Goal: Find specific page/section: Find specific page/section

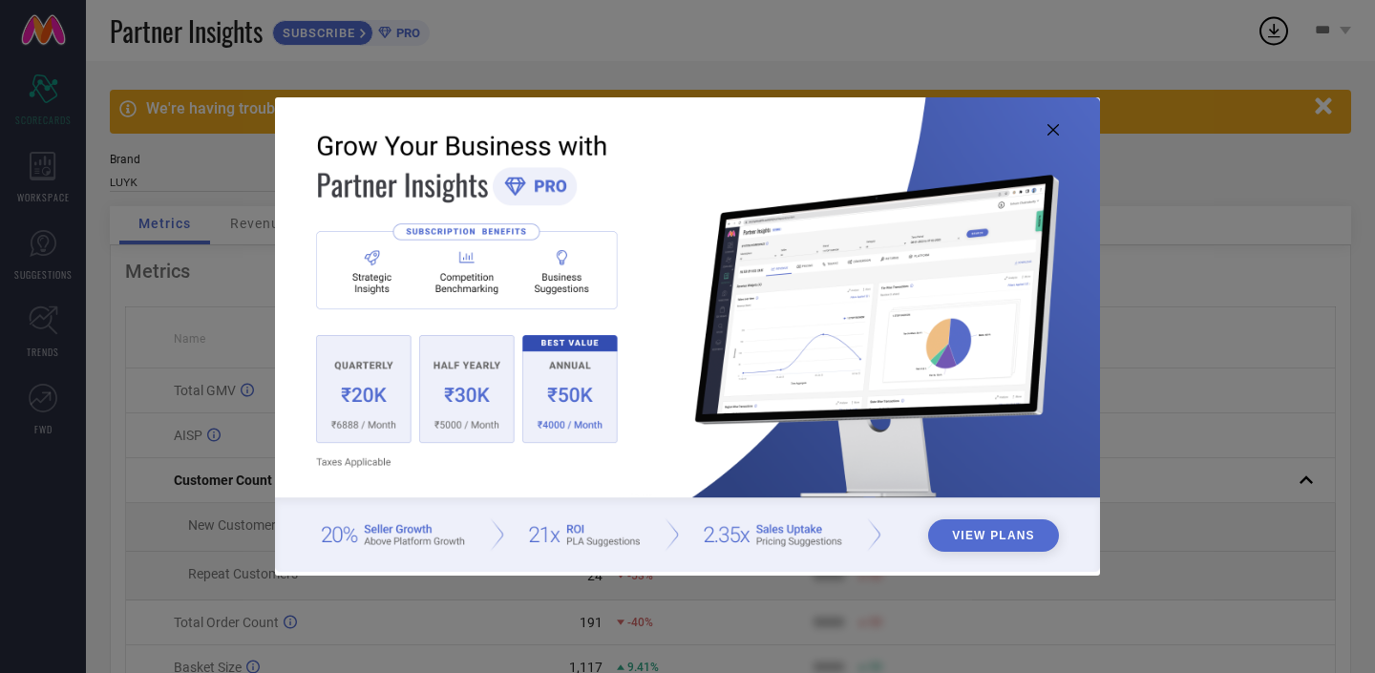
click at [1051, 132] on icon at bounding box center [1052, 129] width 11 height 11
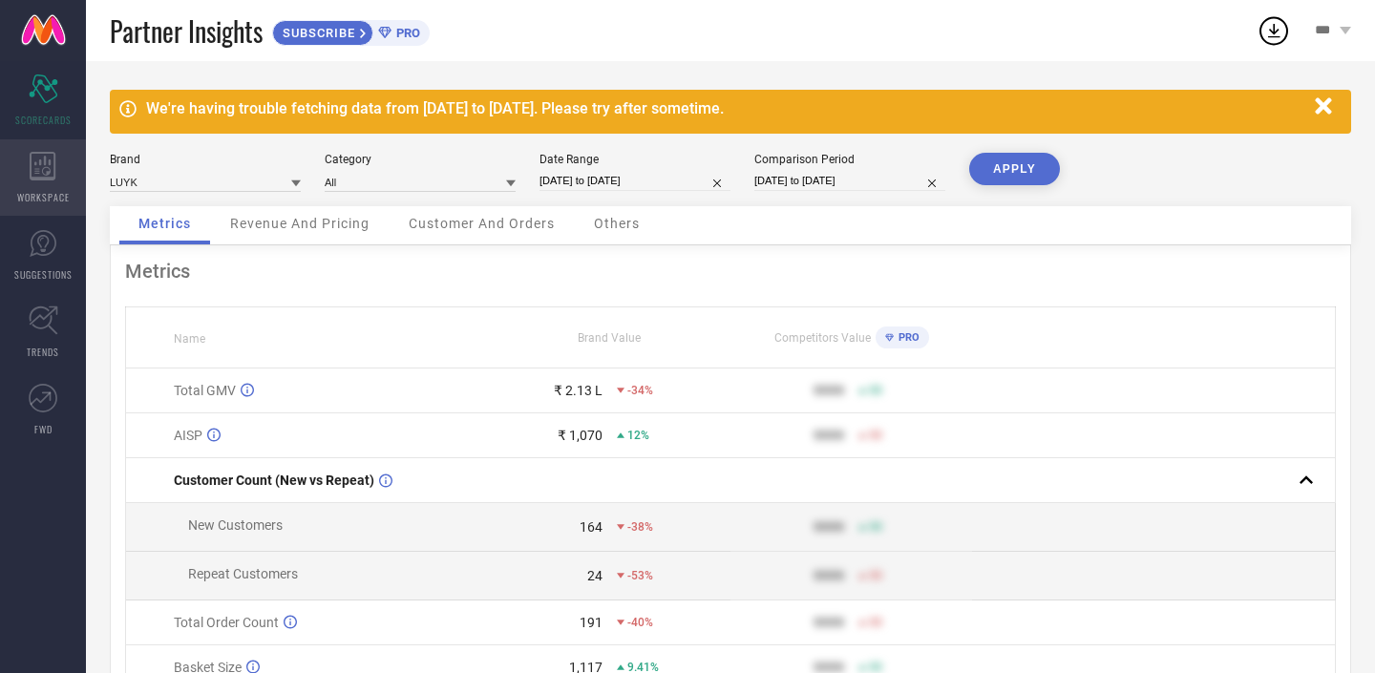
click at [67, 179] on div "WORKSPACE" at bounding box center [43, 177] width 86 height 76
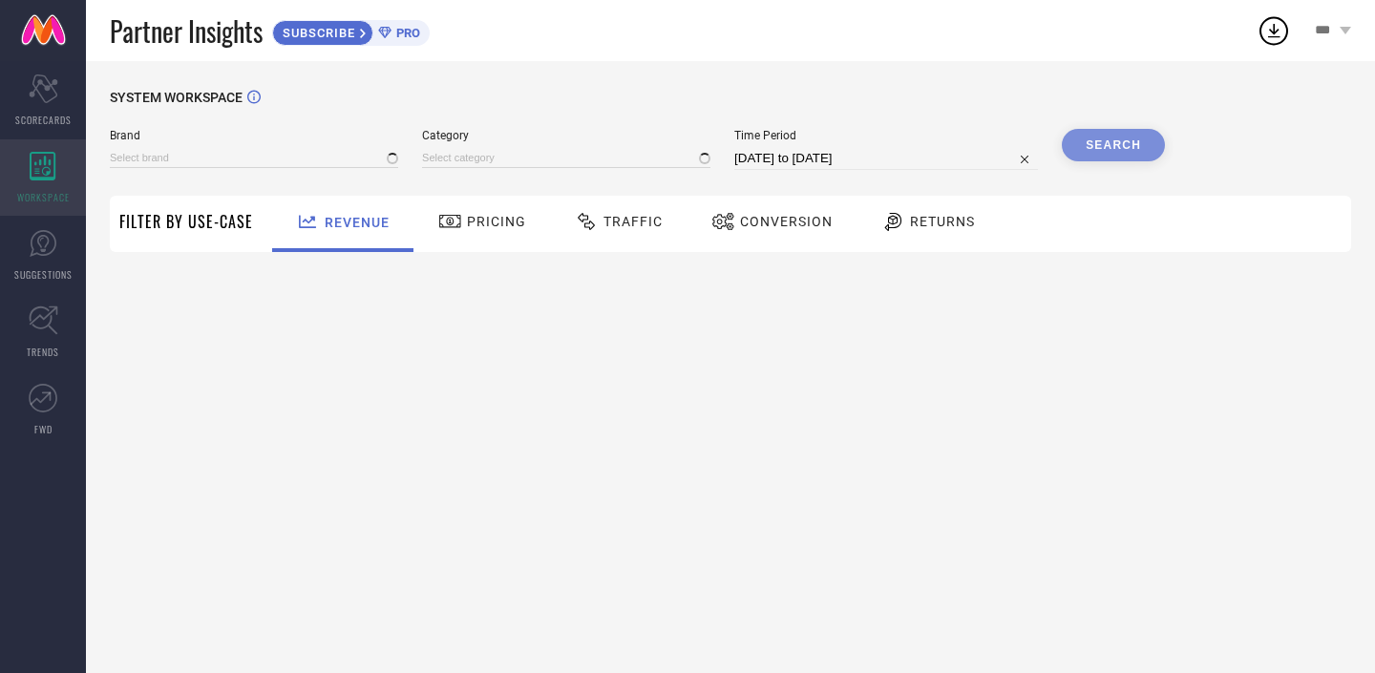
type input "LUYK"
type input "All"
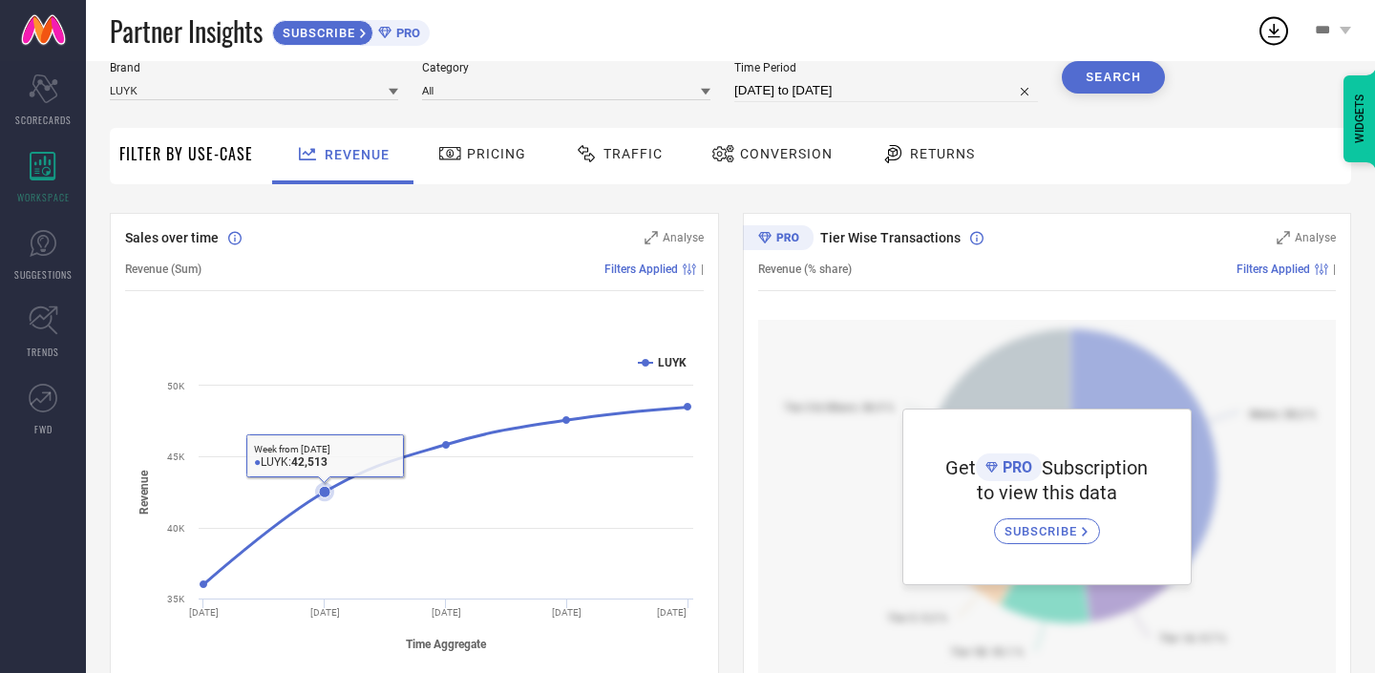
scroll to position [214, 0]
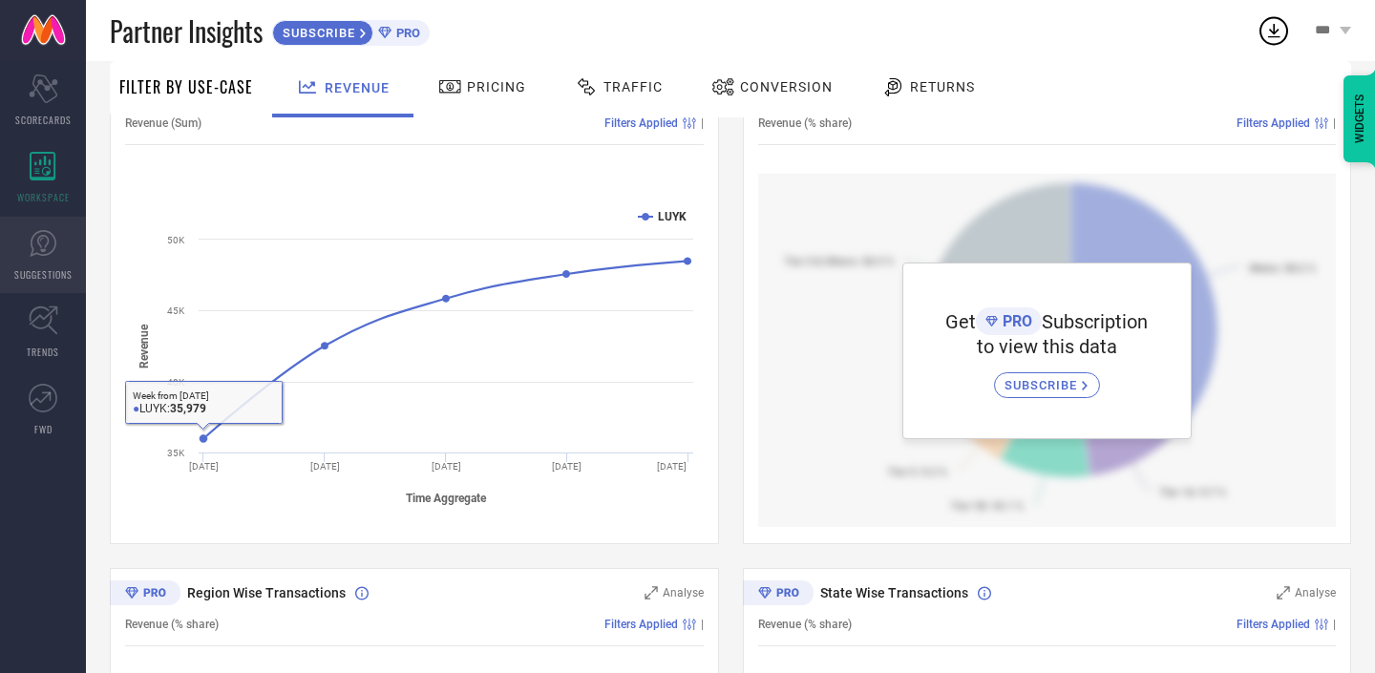
click at [29, 249] on icon at bounding box center [43, 243] width 29 height 29
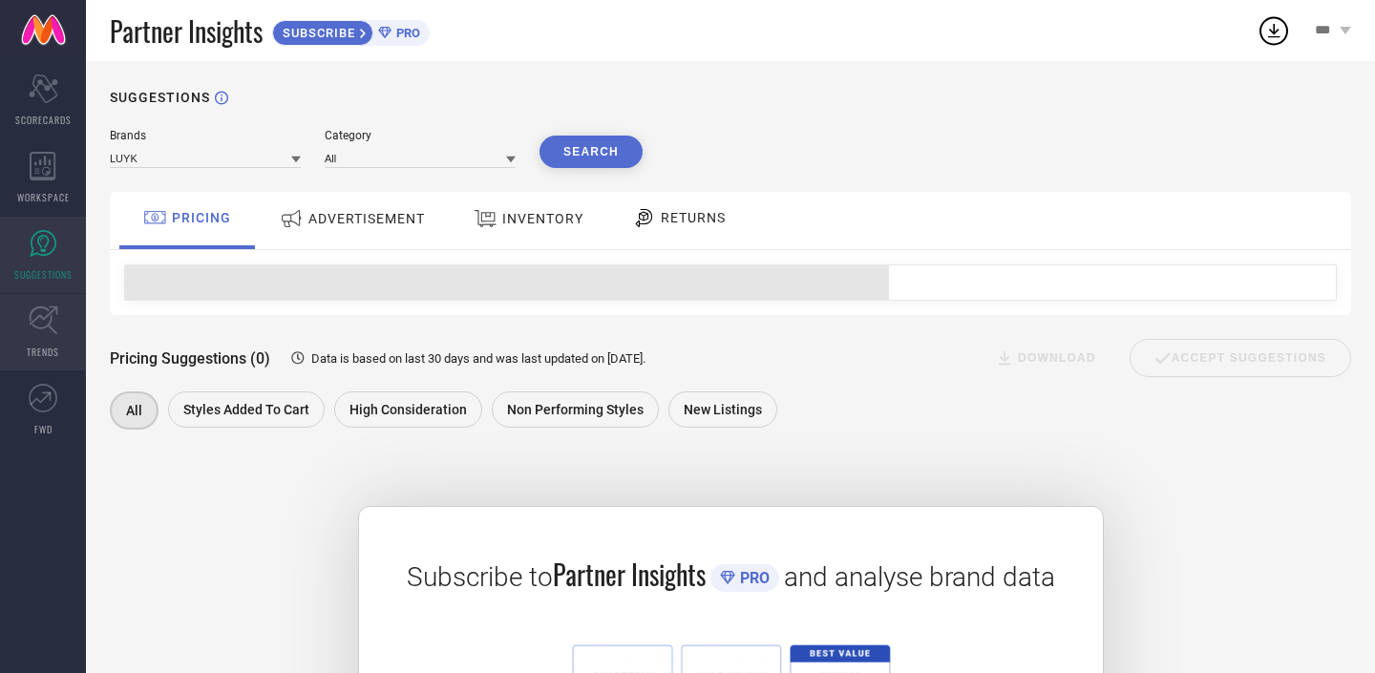
click at [36, 312] on icon at bounding box center [44, 321] width 30 height 30
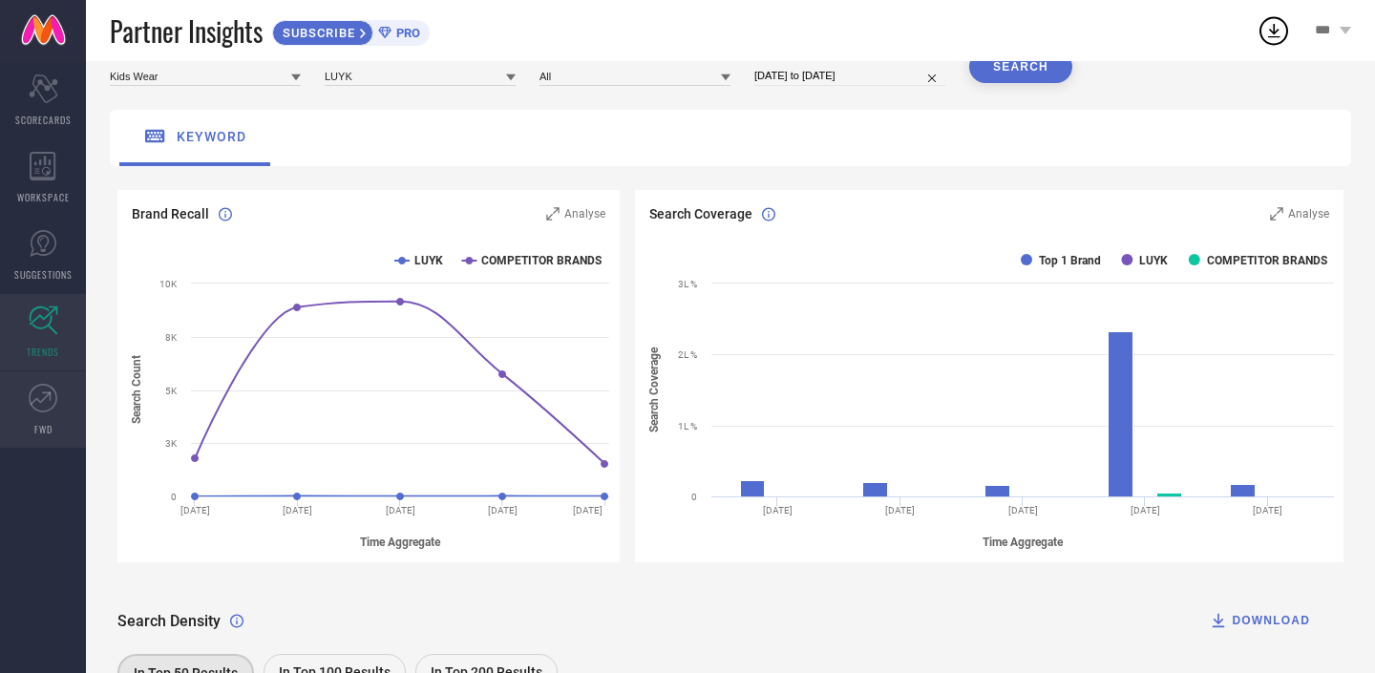
scroll to position [87, 0]
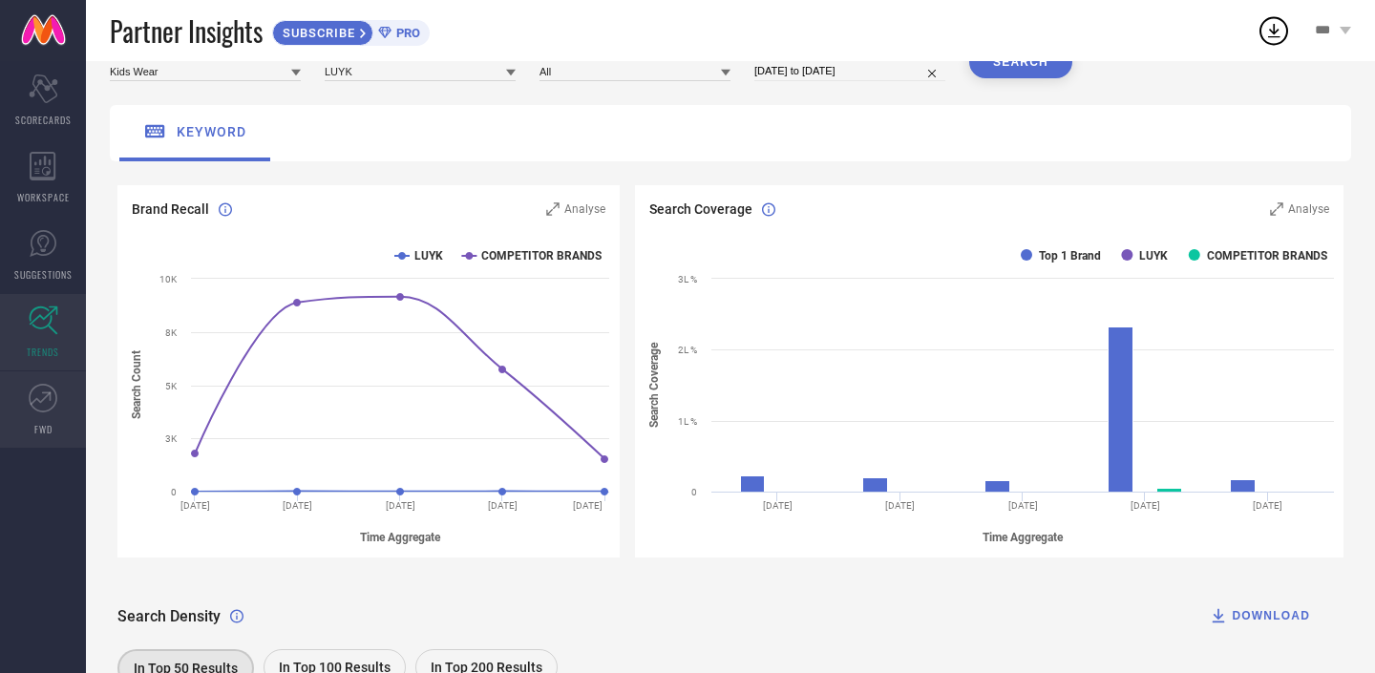
click at [48, 395] on icon at bounding box center [41, 397] width 21 height 13
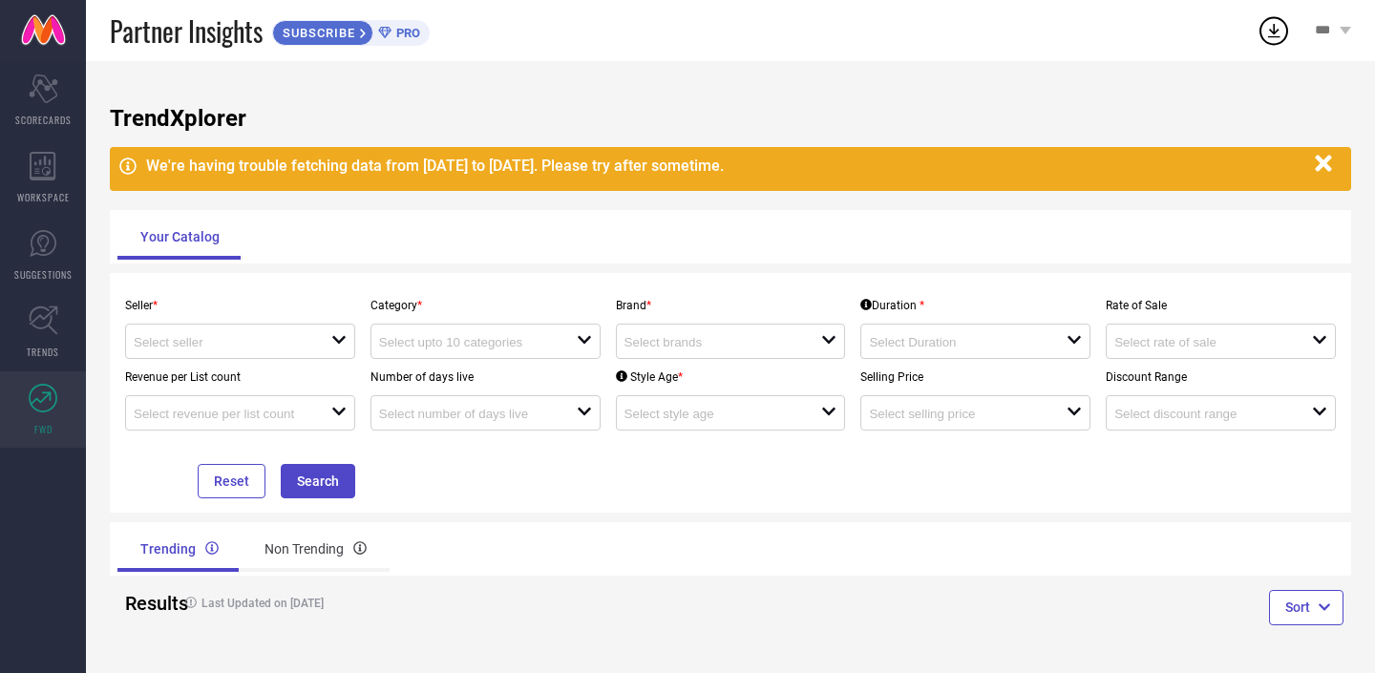
scroll to position [1, 0]
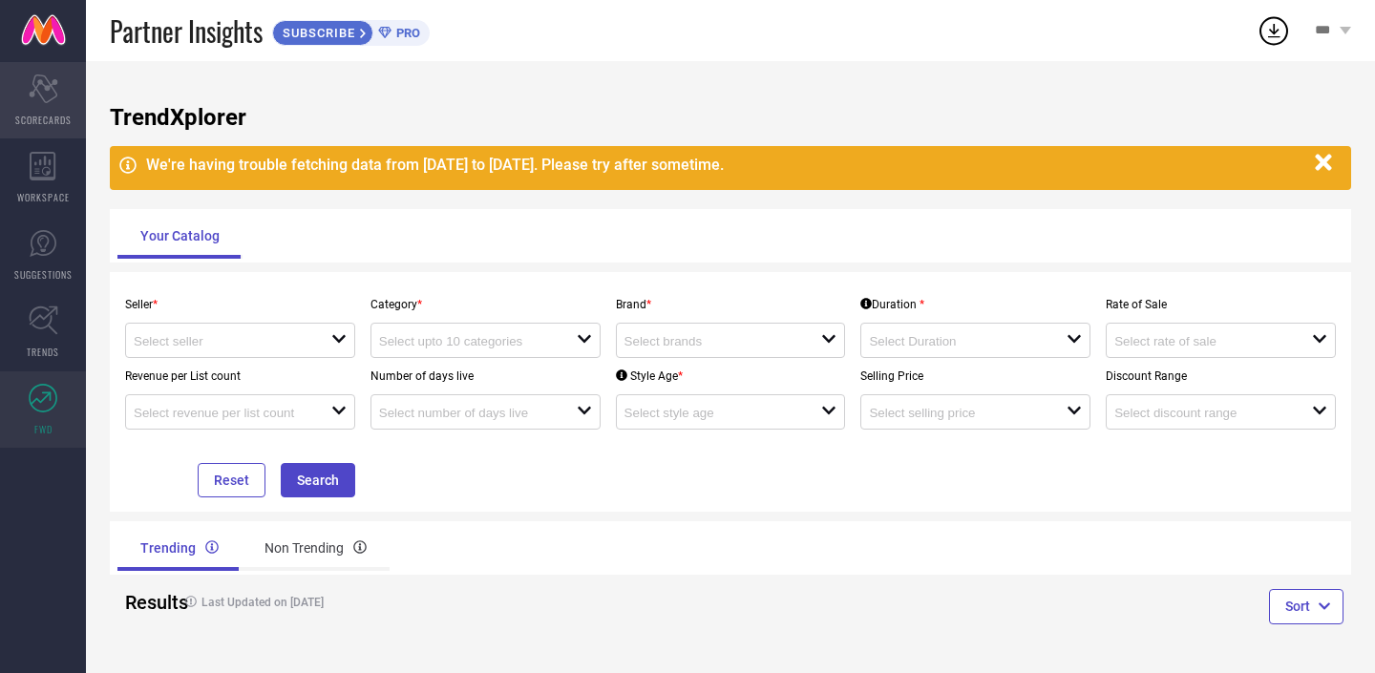
click at [39, 96] on icon "Scorecard" at bounding box center [44, 88] width 30 height 29
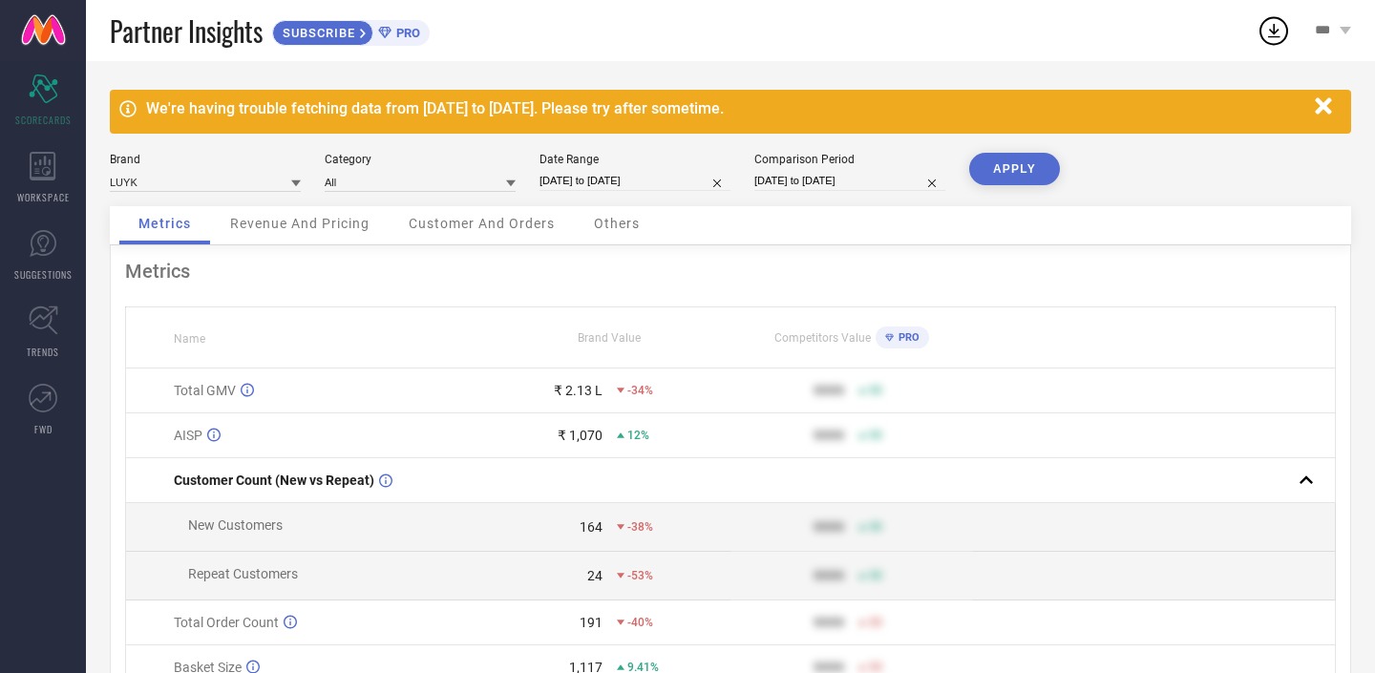
click at [1313, 24] on div "***" at bounding box center [1333, 30] width 84 height 61
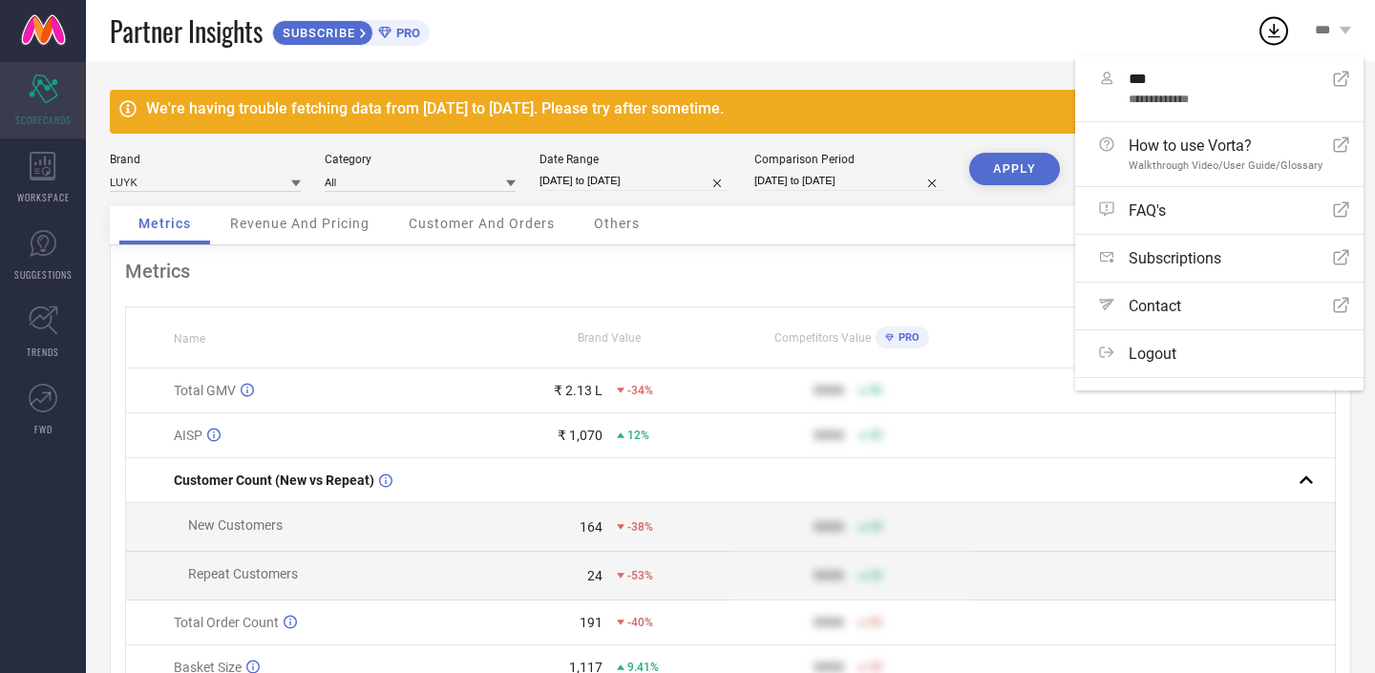
click at [40, 93] on icon "Scorecard" at bounding box center [44, 88] width 30 height 29
